Goal: Find specific page/section: Find specific page/section

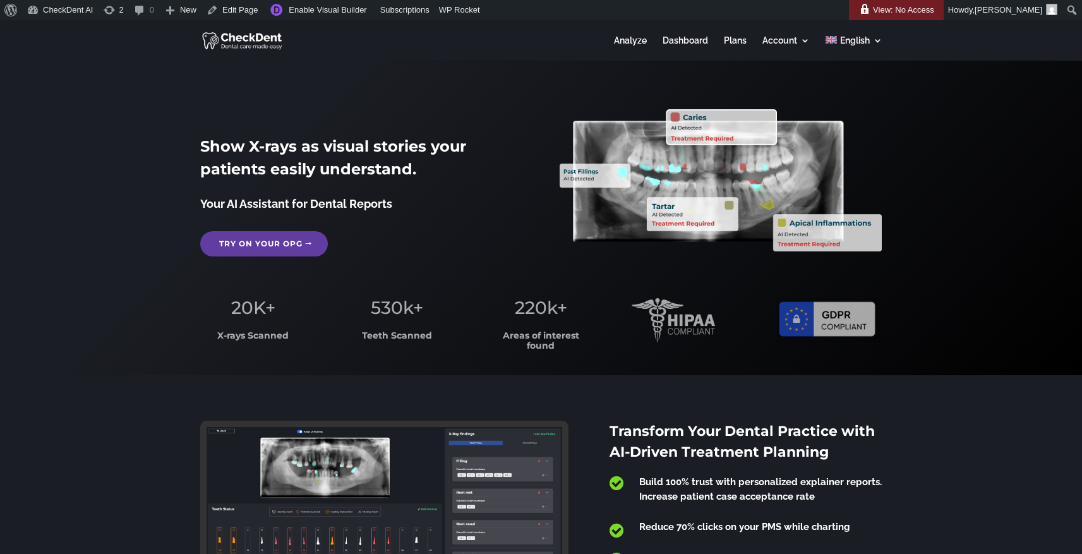
click at [92, 227] on div "Boost Revenues Increase Patient Trust Save Time Increase Patient Trust _ Show X…" at bounding box center [541, 218] width 1082 height 315
click at [259, 39] on img at bounding box center [243, 40] width 82 height 20
click at [626, 43] on link "Analyze" at bounding box center [630, 48] width 33 height 25
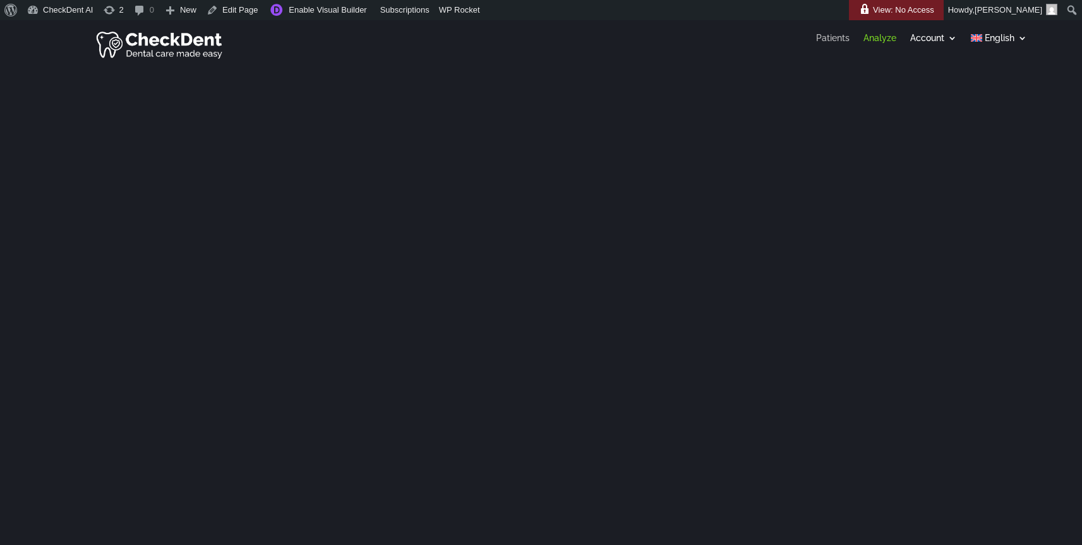
click at [825, 39] on link "Patients" at bounding box center [832, 40] width 33 height 14
click at [612, 47] on div "Patients Analyze Account Profile Customize Report Logout English Deutsch" at bounding box center [541, 44] width 1082 height 44
